Goal: Information Seeking & Learning: Check status

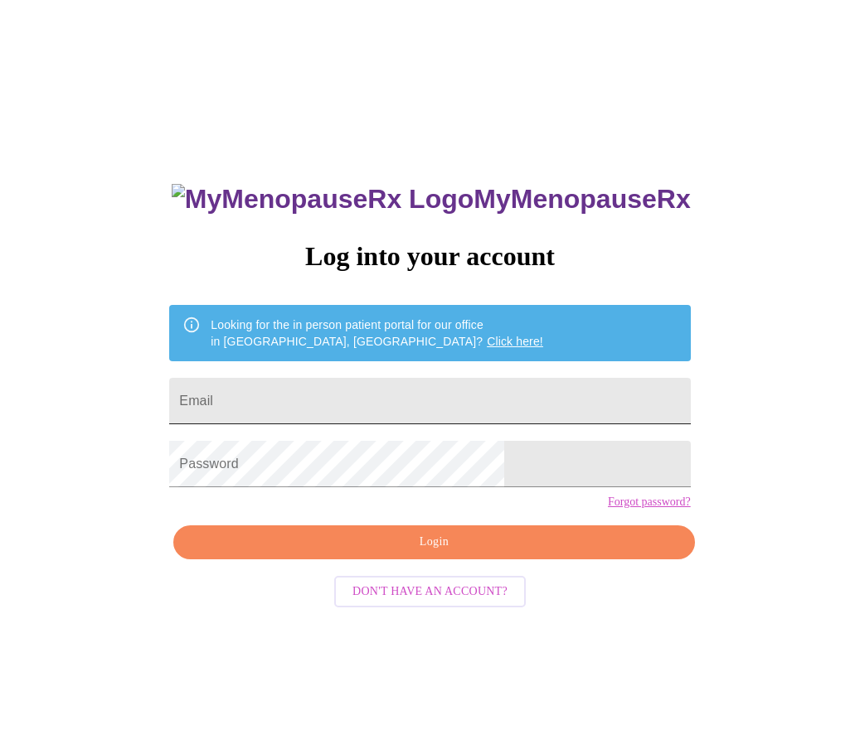
click at [484, 398] on input "Email" at bounding box center [429, 401] width 521 height 46
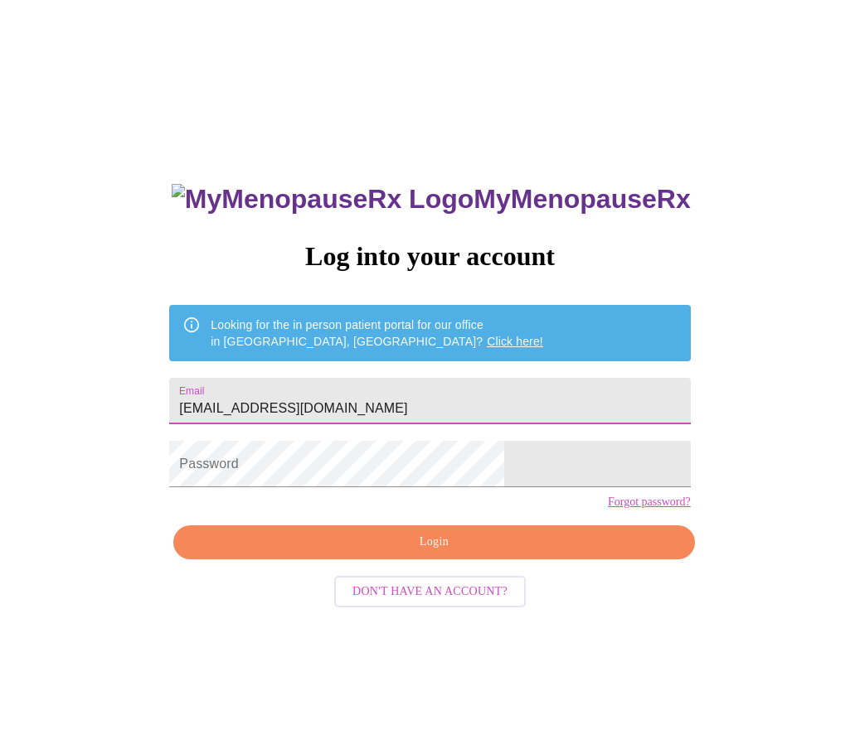
type input "[EMAIL_ADDRESS][DOMAIN_NAME]"
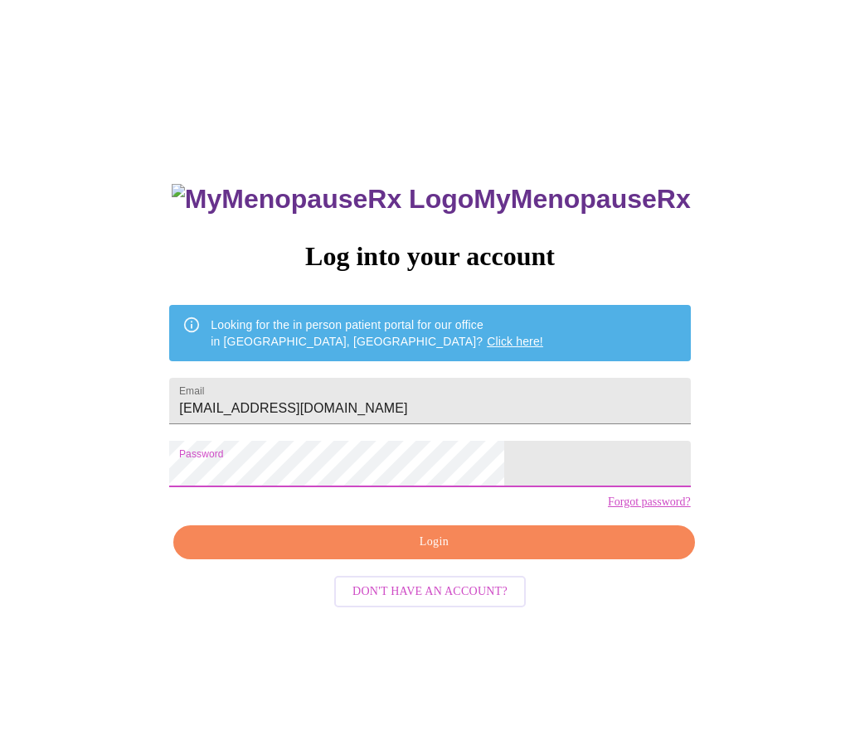
click at [417, 553] on span "Login" at bounding box center [433, 542] width 482 height 21
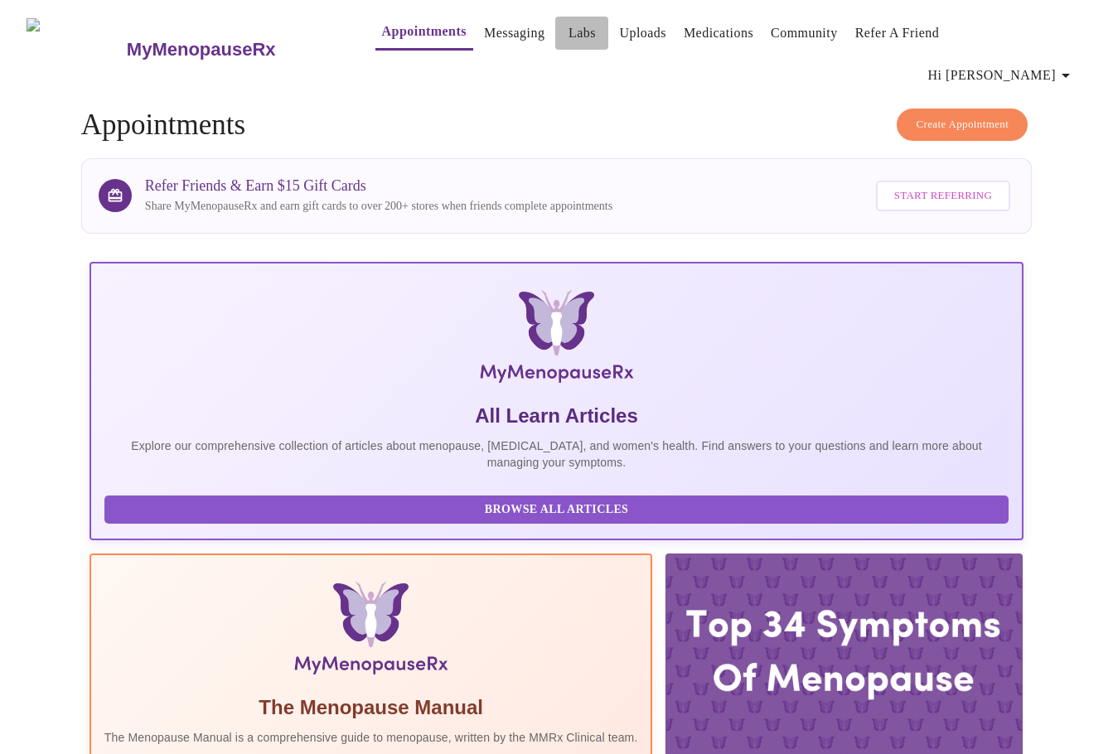
click at [569, 38] on link "Labs" at bounding box center [582, 33] width 27 height 23
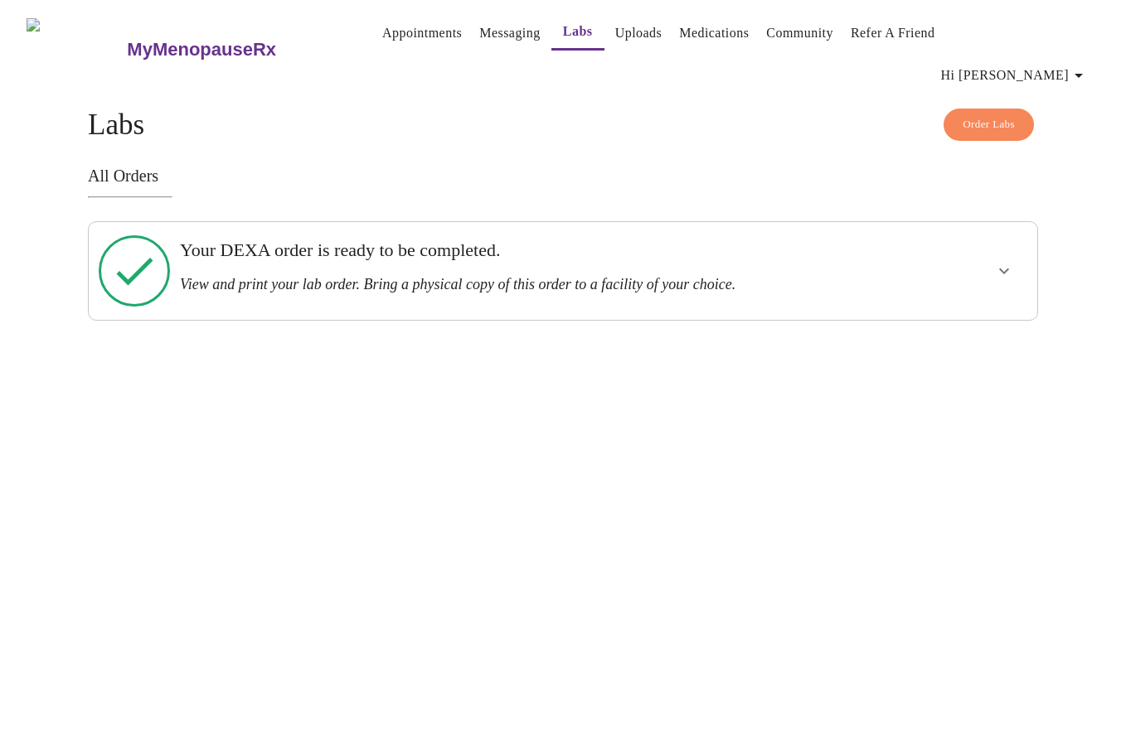
click at [859, 261] on icon "show more" at bounding box center [1004, 271] width 20 height 20
click at [859, 315] on button "View Order" at bounding box center [964, 331] width 111 height 32
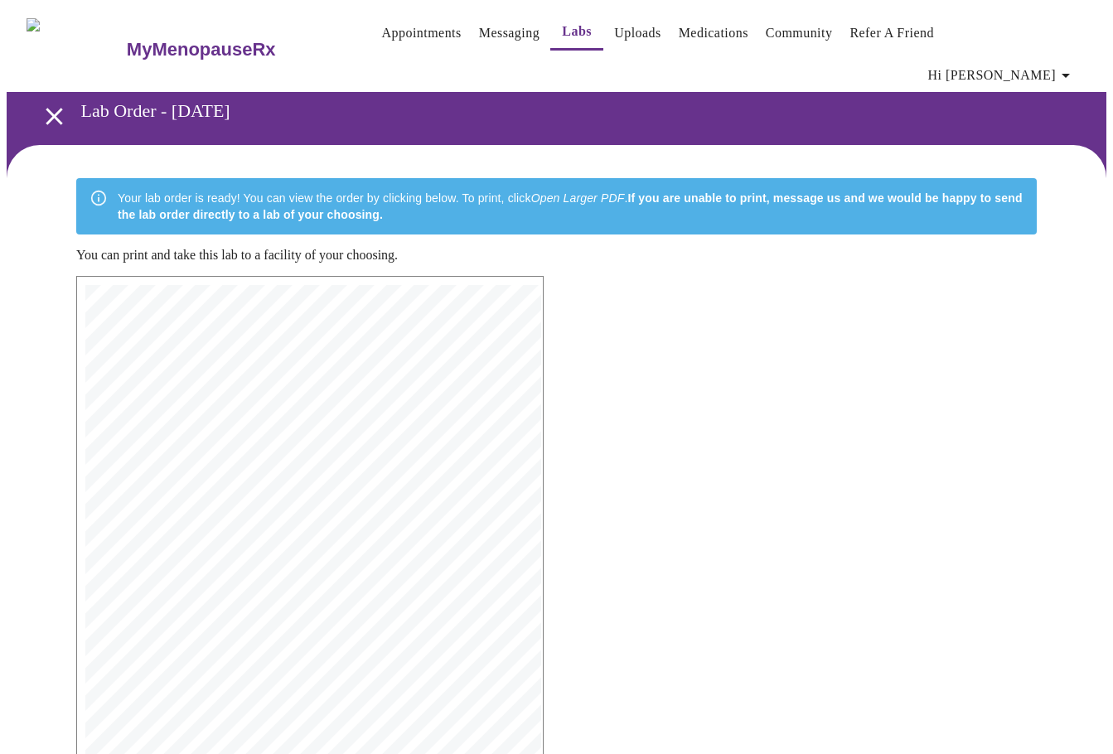
scroll to position [236, 0]
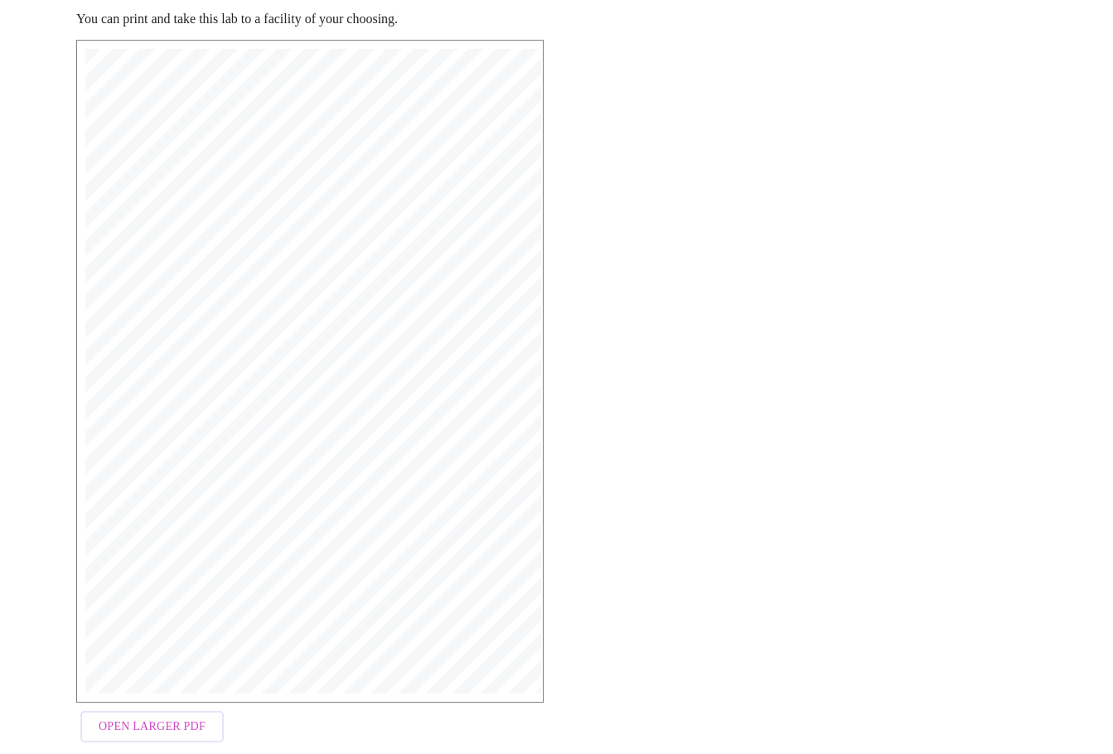
click at [182, 717] on span "Open Larger PDF" at bounding box center [152, 727] width 107 height 21
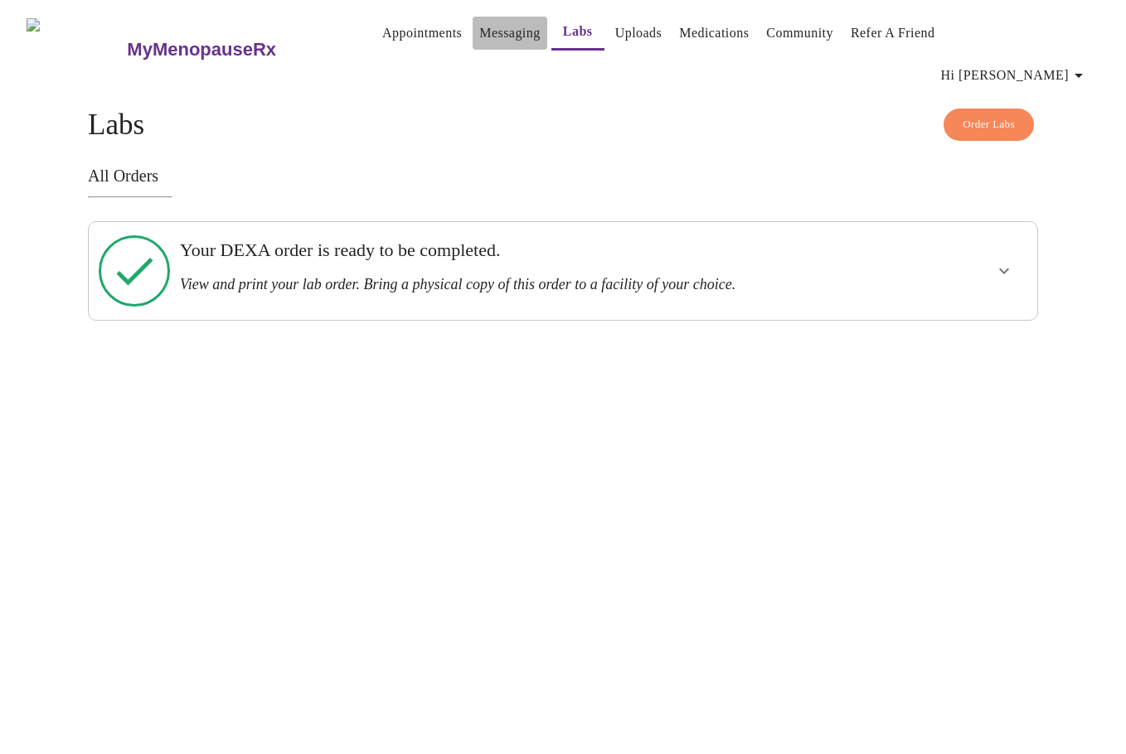
click at [479, 36] on link "Messaging" at bounding box center [509, 33] width 61 height 23
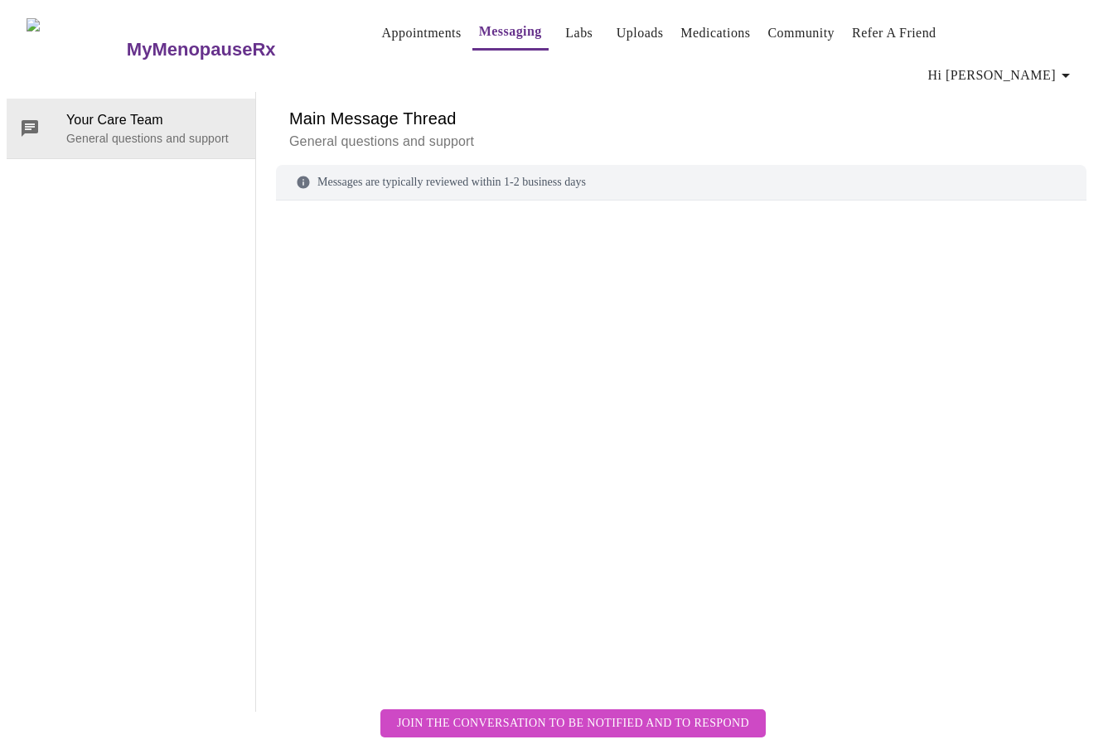
scroll to position [62, 0]
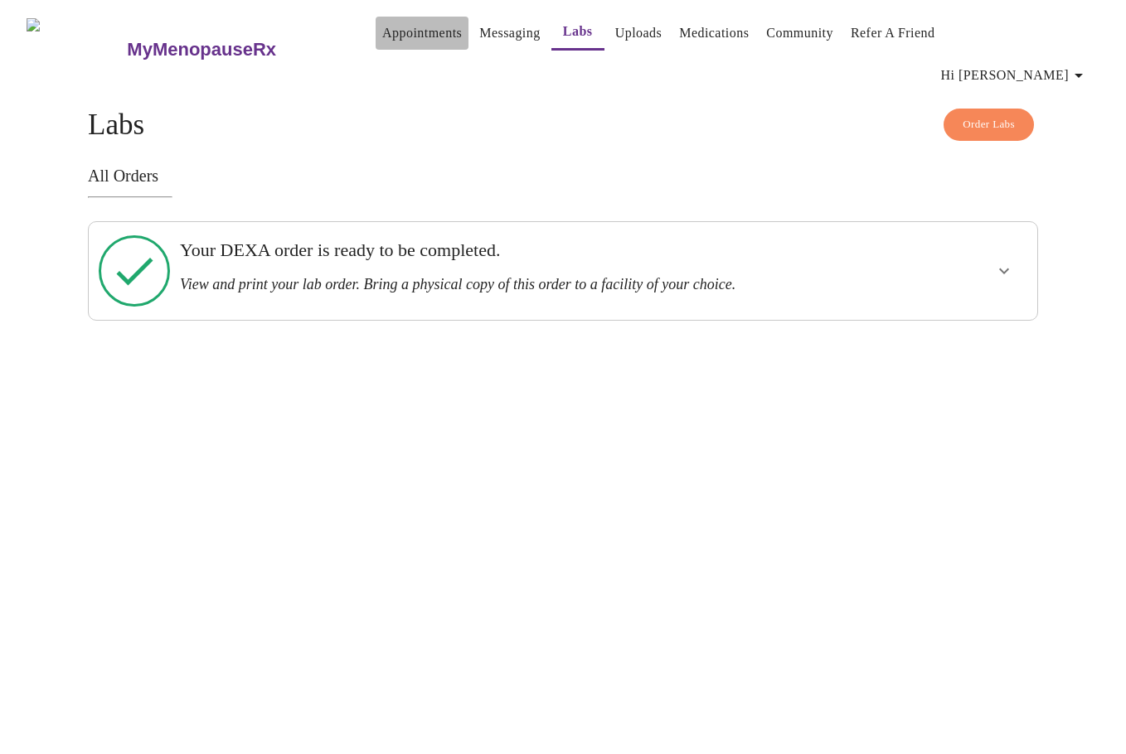
click at [382, 27] on link "Appointments" at bounding box center [422, 33] width 80 height 23
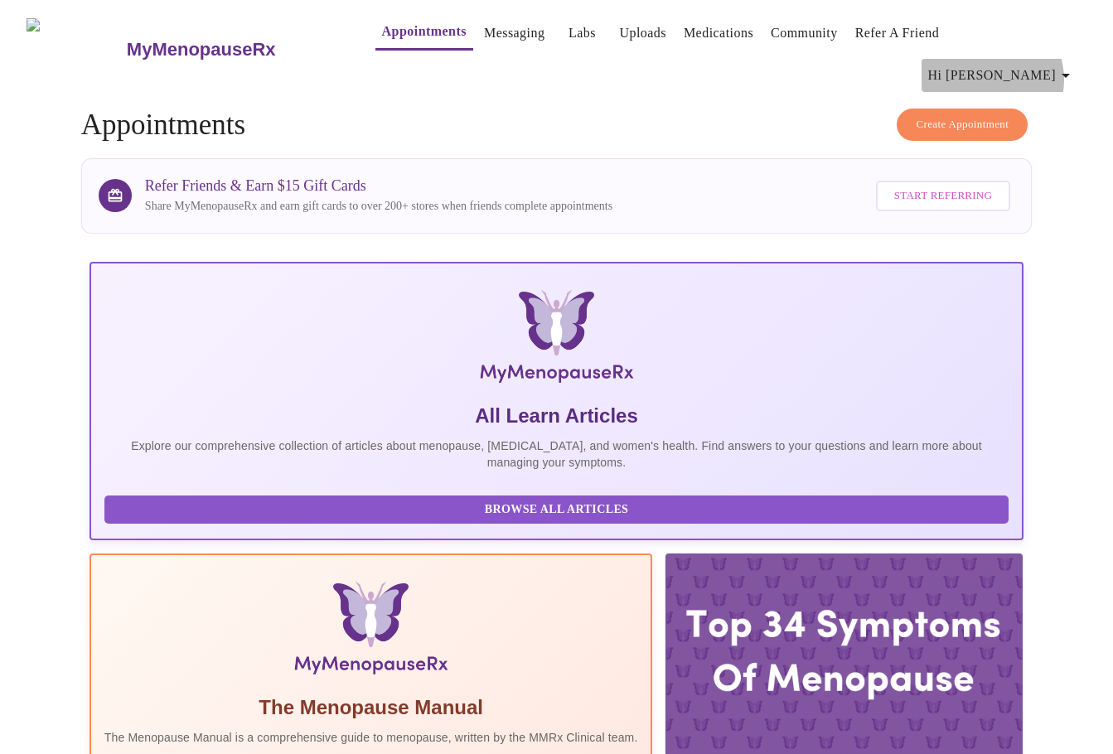
click at [859, 65] on icon "button" at bounding box center [1066, 75] width 20 height 20
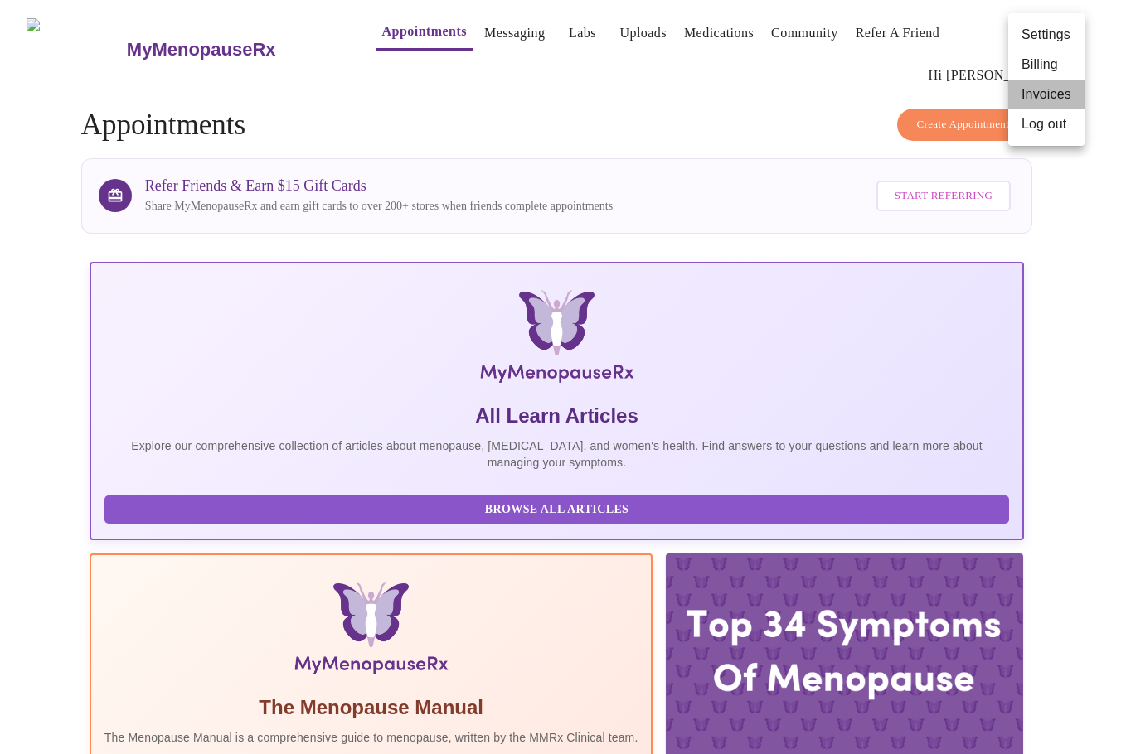
click at [859, 90] on li "Invoices" at bounding box center [1046, 95] width 76 height 30
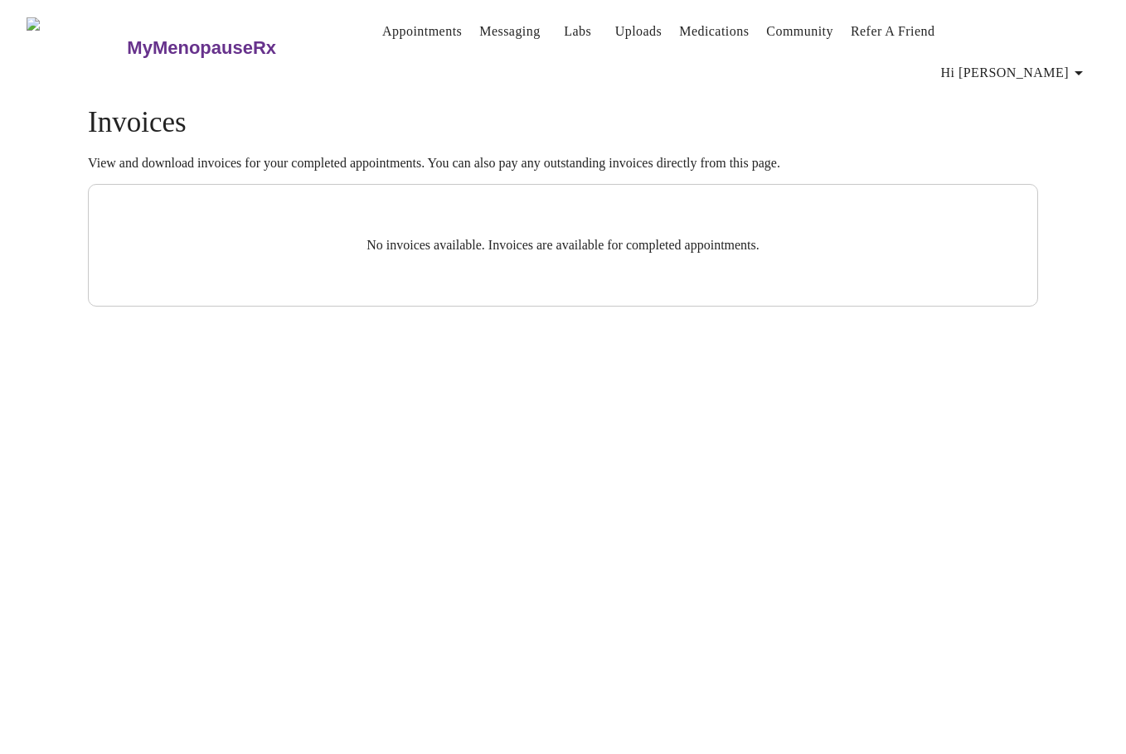
click at [859, 61] on span "Hi [PERSON_NAME]" at bounding box center [1015, 72] width 148 height 23
click at [859, 74] on li "Billing" at bounding box center [1058, 66] width 76 height 30
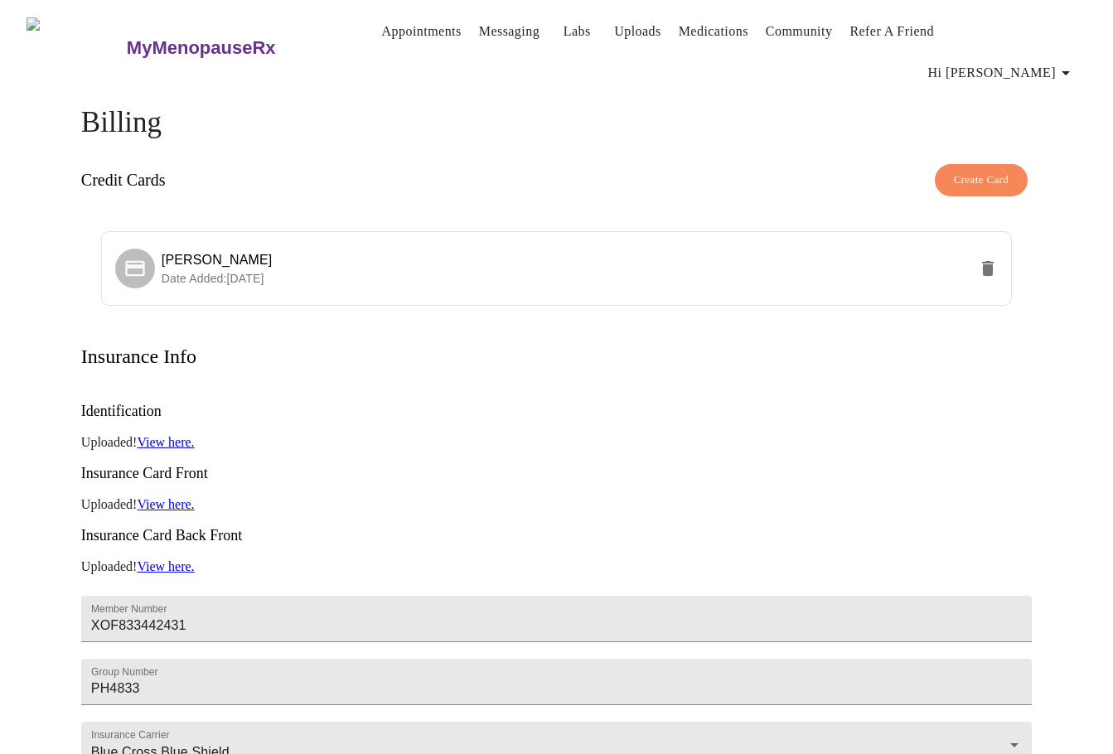
click at [683, 34] on link "Medications" at bounding box center [714, 31] width 70 height 23
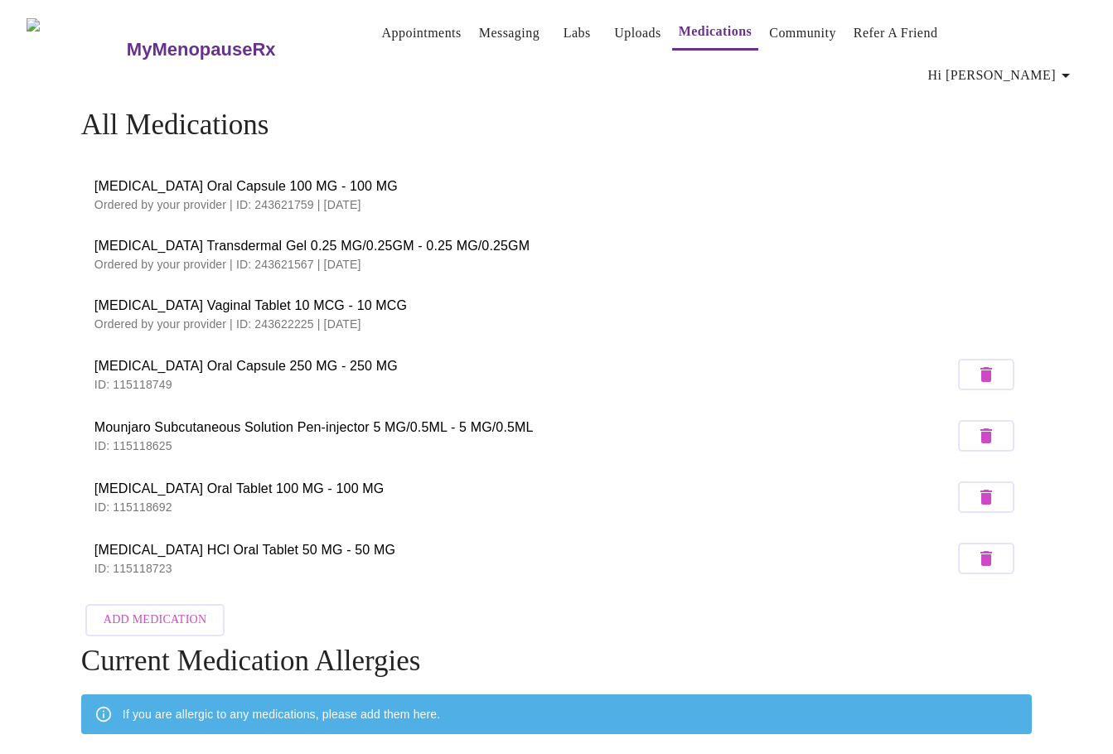
click at [614, 37] on link "Uploads" at bounding box center [637, 33] width 47 height 23
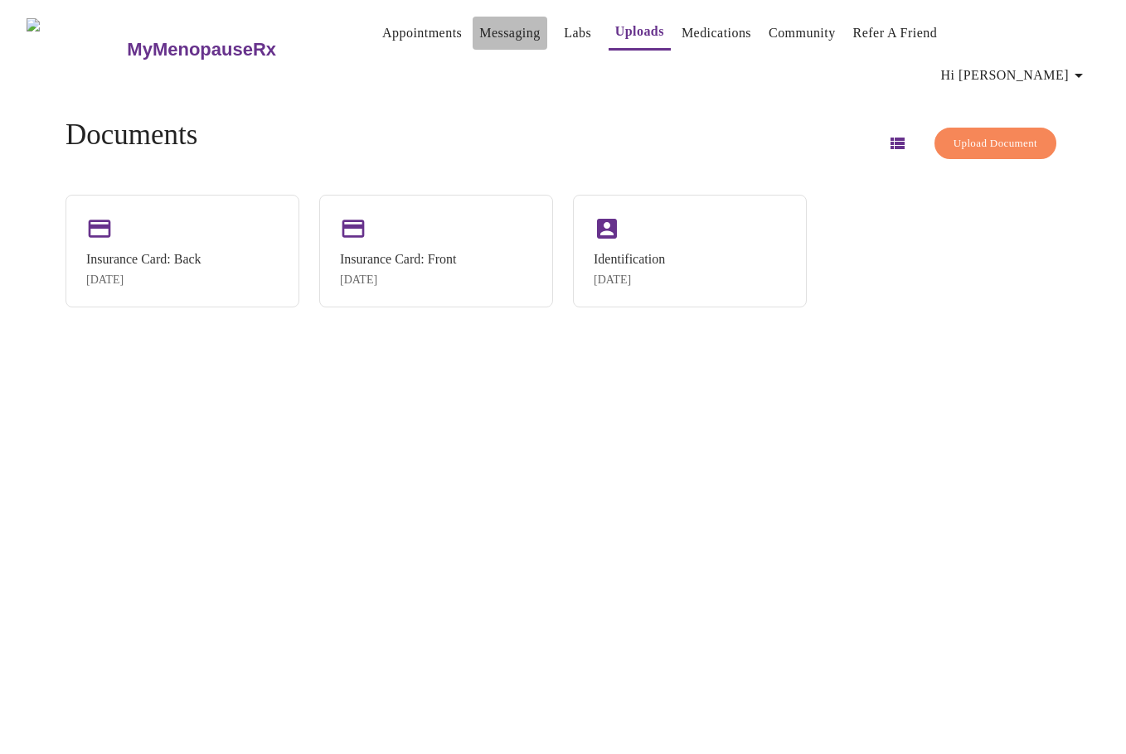
click at [479, 34] on link "Messaging" at bounding box center [509, 33] width 61 height 23
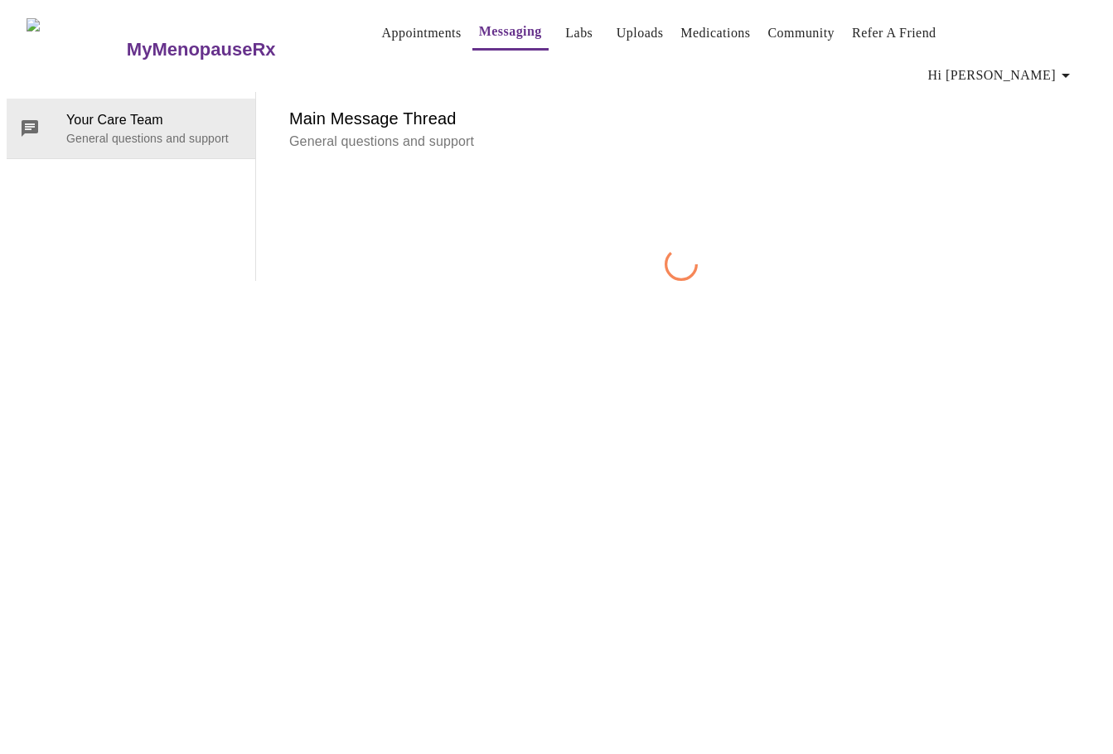
scroll to position [62, 0]
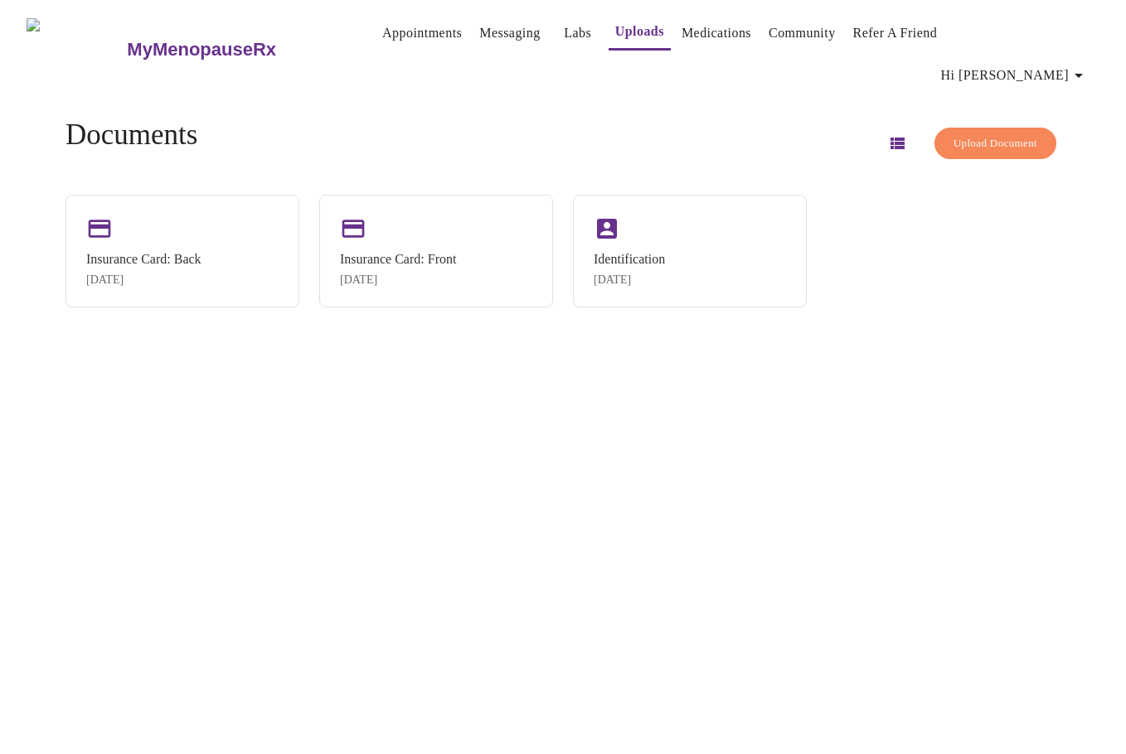
click at [564, 34] on link "Labs" at bounding box center [577, 33] width 27 height 23
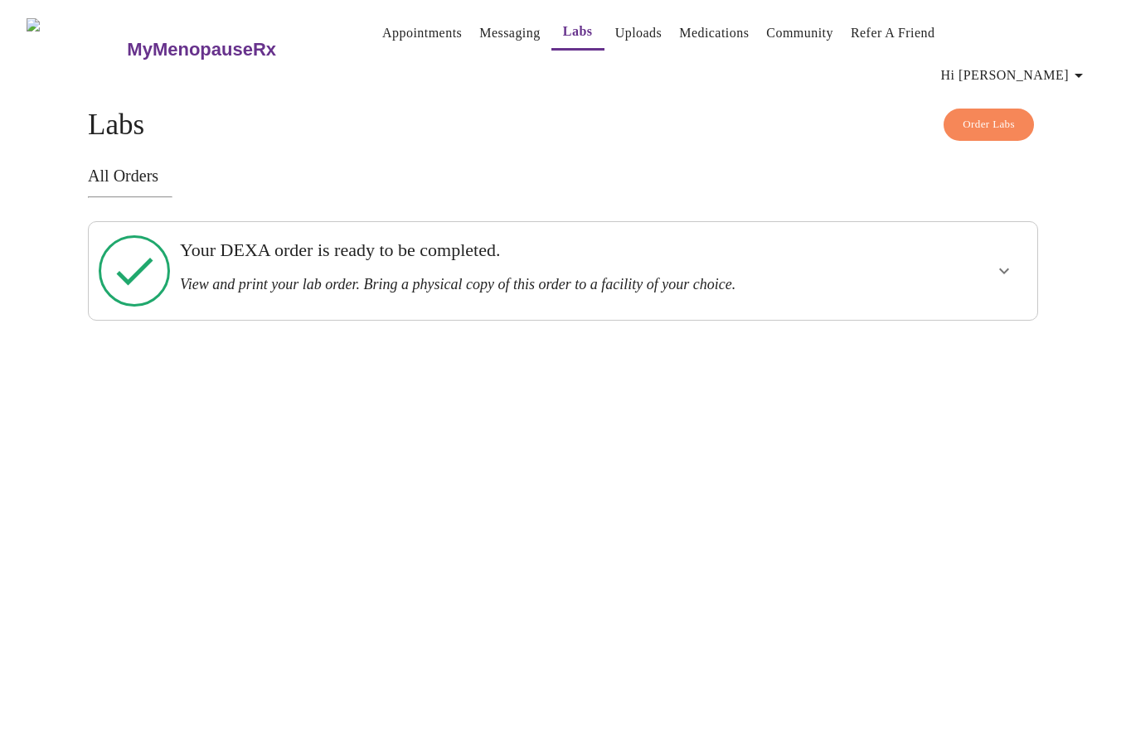
click at [859, 230] on div at bounding box center [953, 271] width 156 height 85
click at [859, 261] on icon "show more" at bounding box center [1004, 271] width 20 height 20
click at [859, 321] on span "View Order" at bounding box center [964, 331] width 75 height 21
